Goal: Task Accomplishment & Management: Complete application form

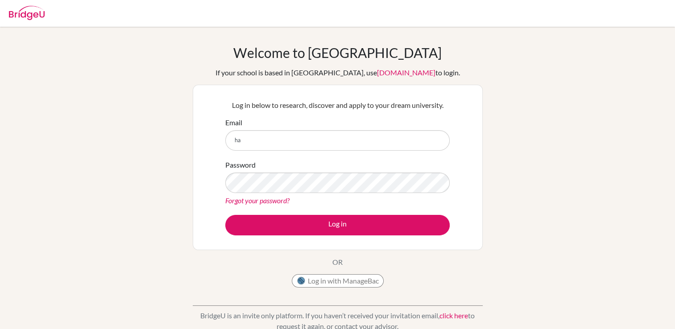
type input "h"
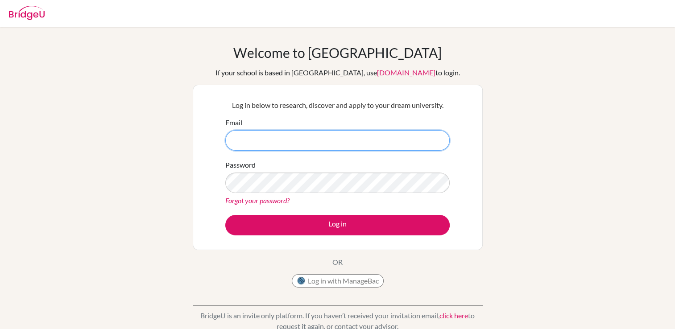
click at [355, 144] on input "Email" at bounding box center [337, 140] width 224 height 21
type input "hana2027@students.tws"
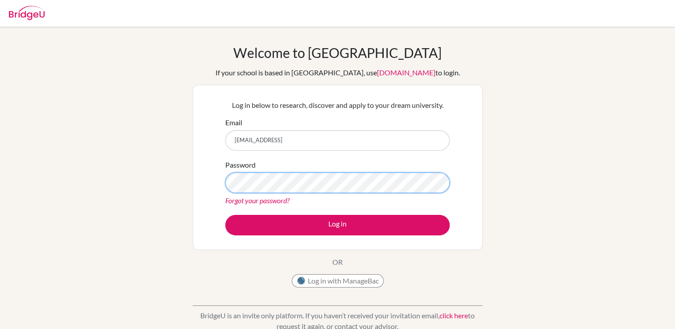
click at [225, 215] on button "Log in" at bounding box center [337, 225] width 224 height 21
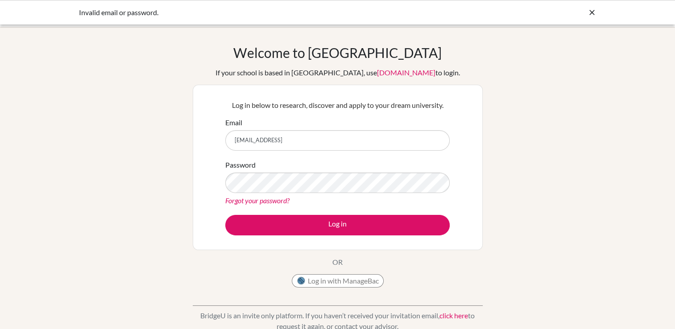
click at [496, 59] on div "Welcome to BridgeU If your school is based in China, use app.bridge-u.com.cn to…" at bounding box center [337, 191] width 675 height 292
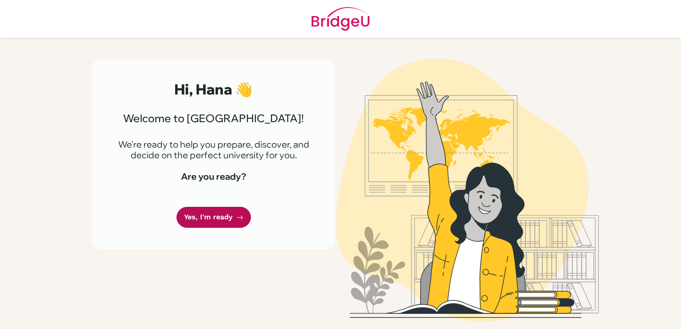
click at [231, 210] on link "Yes, I'm ready" at bounding box center [214, 217] width 74 height 21
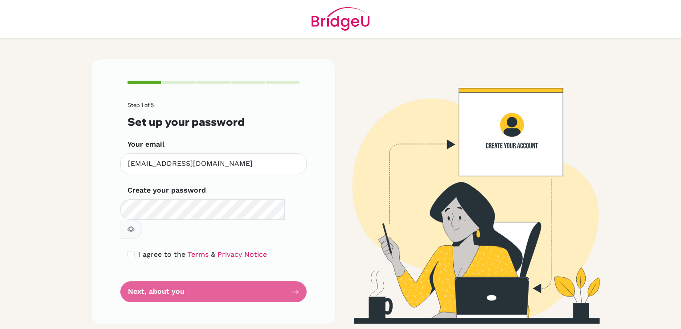
click at [223, 269] on form "Step 1 of 5 Set up your password Your email [EMAIL_ADDRESS][DOMAIN_NAME] Invali…" at bounding box center [214, 202] width 172 height 200
click at [240, 275] on form "Step 1 of 5 Set up your password Your email [EMAIL_ADDRESS][DOMAIN_NAME] Invali…" at bounding box center [214, 202] width 172 height 200
click at [134, 251] on input "checkbox" at bounding box center [131, 254] width 7 height 7
checkbox input "true"
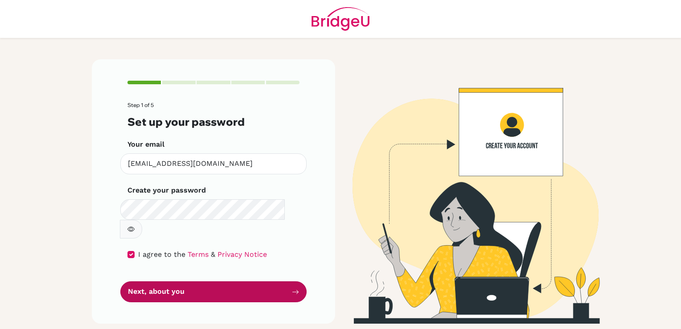
click at [179, 281] on button "Next, about you" at bounding box center [213, 291] width 186 height 21
